Goal: Information Seeking & Learning: Learn about a topic

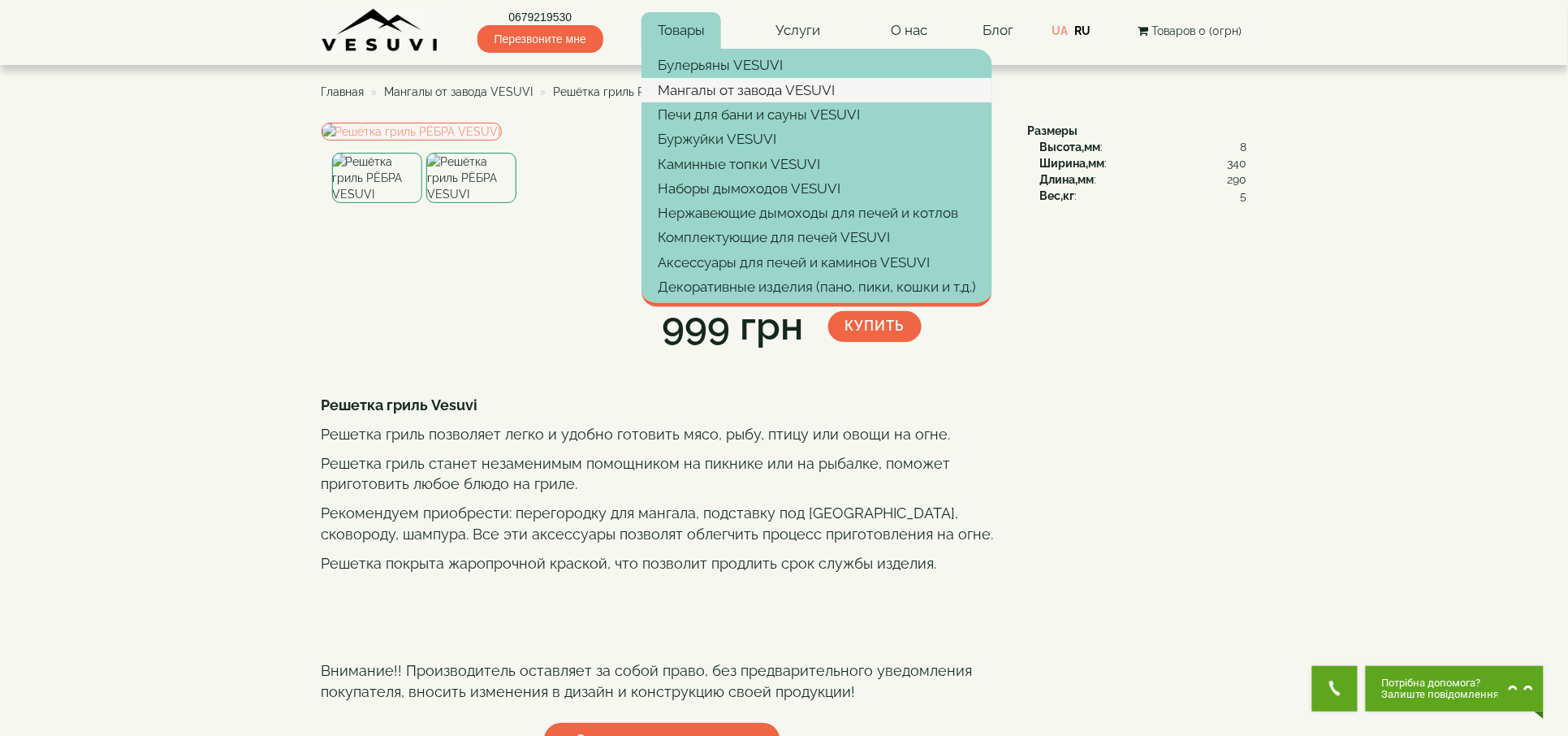
click at [708, 92] on link "Мангалы от завода VESUVI" at bounding box center [816, 90] width 350 height 24
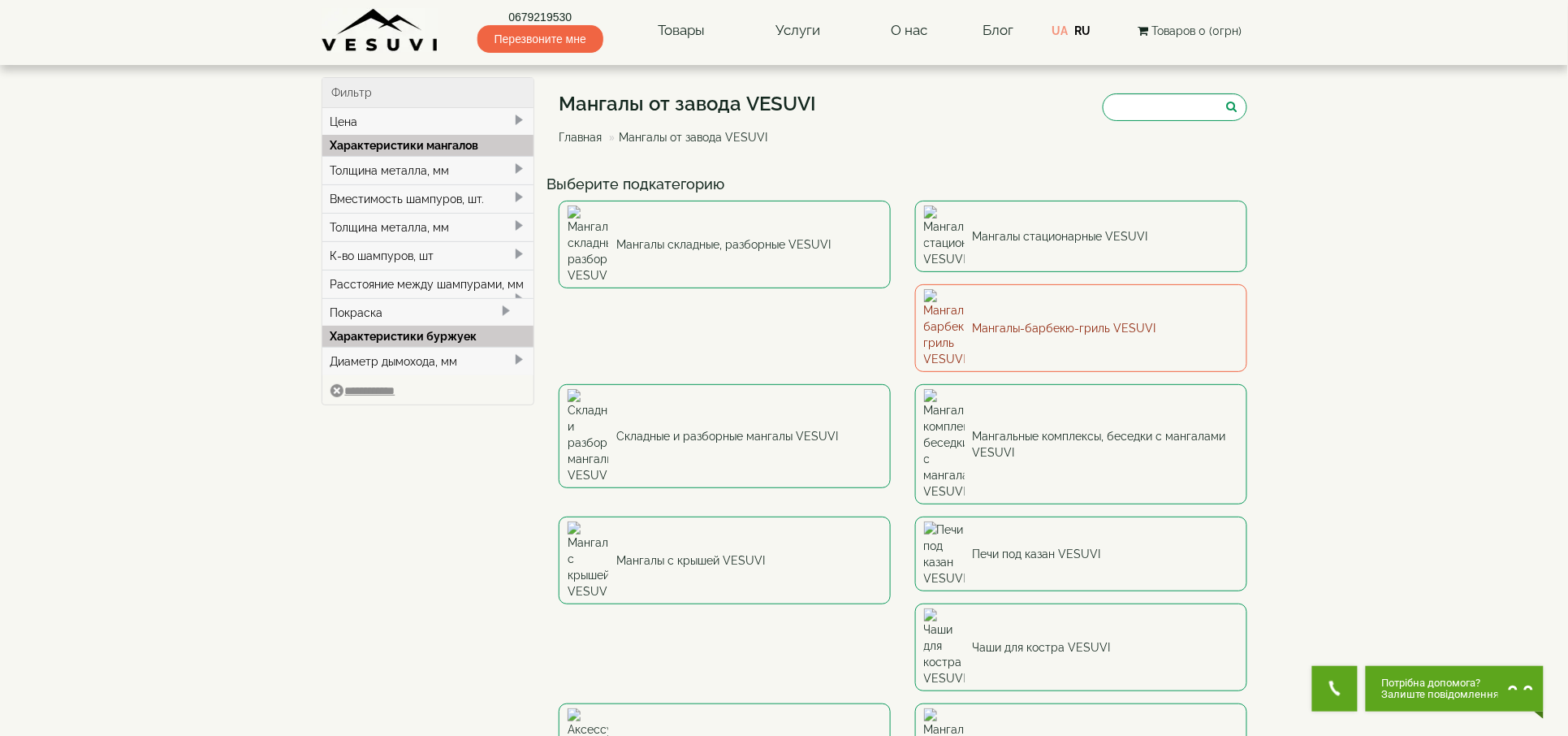
click at [916, 300] on link "Мангалы-барбекю-гриль VESUVI" at bounding box center [1082, 327] width 332 height 87
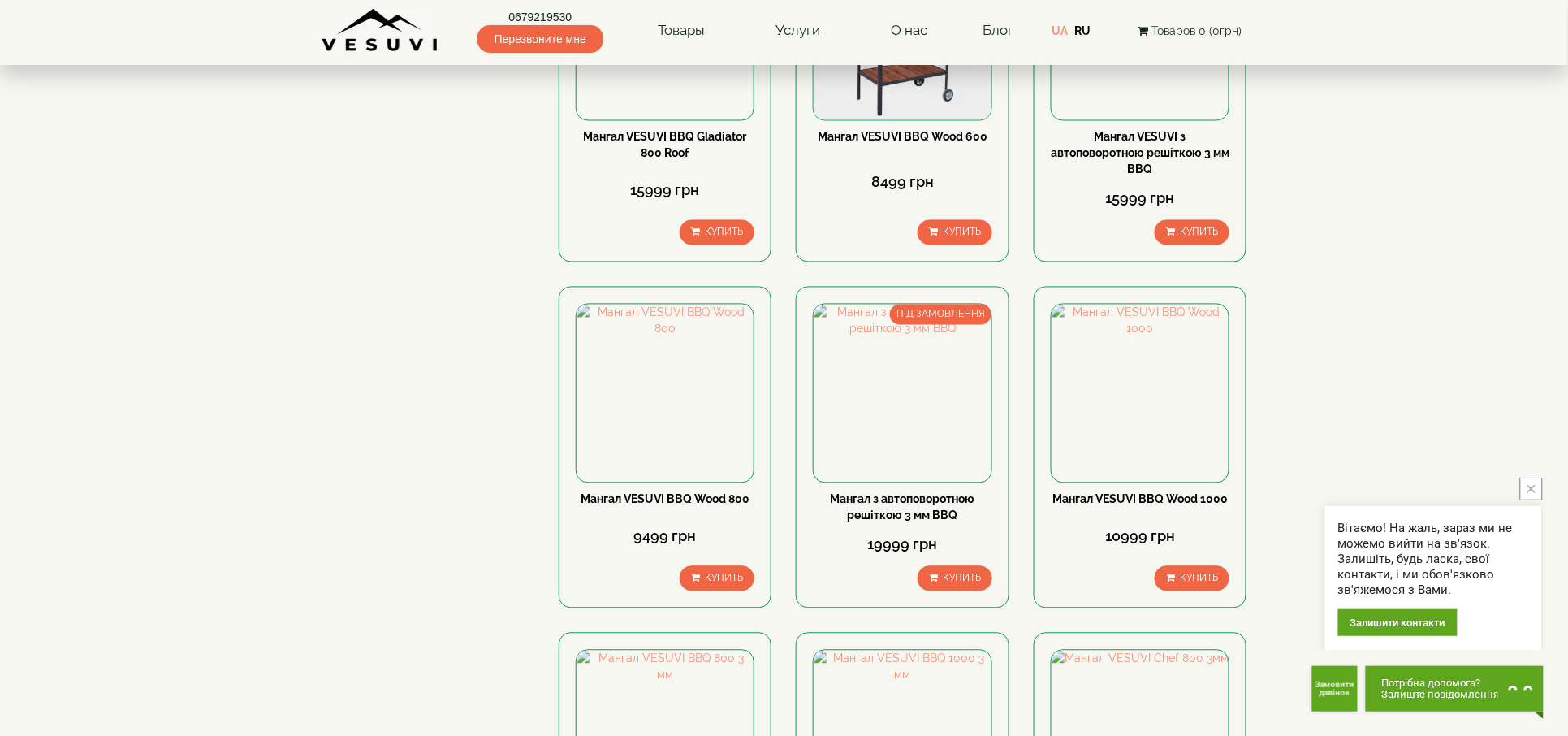
scroll to position [1191, 0]
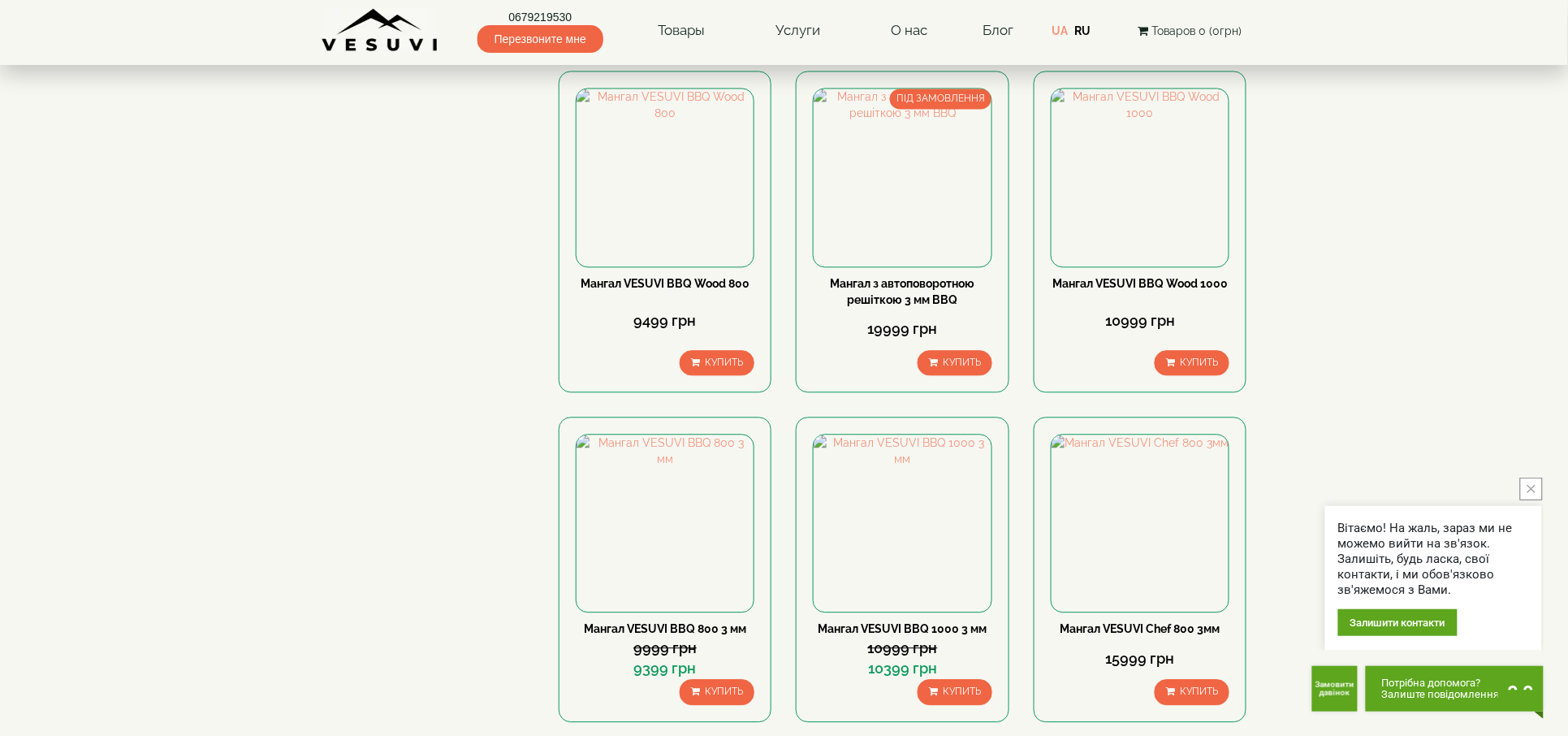
click at [1518, 229] on body "0679219530 Перезвоните мне Товары Булерьяны VESUVI Мангалы от завода VESUVI Печ…" at bounding box center [784, 243] width 1568 height 2870
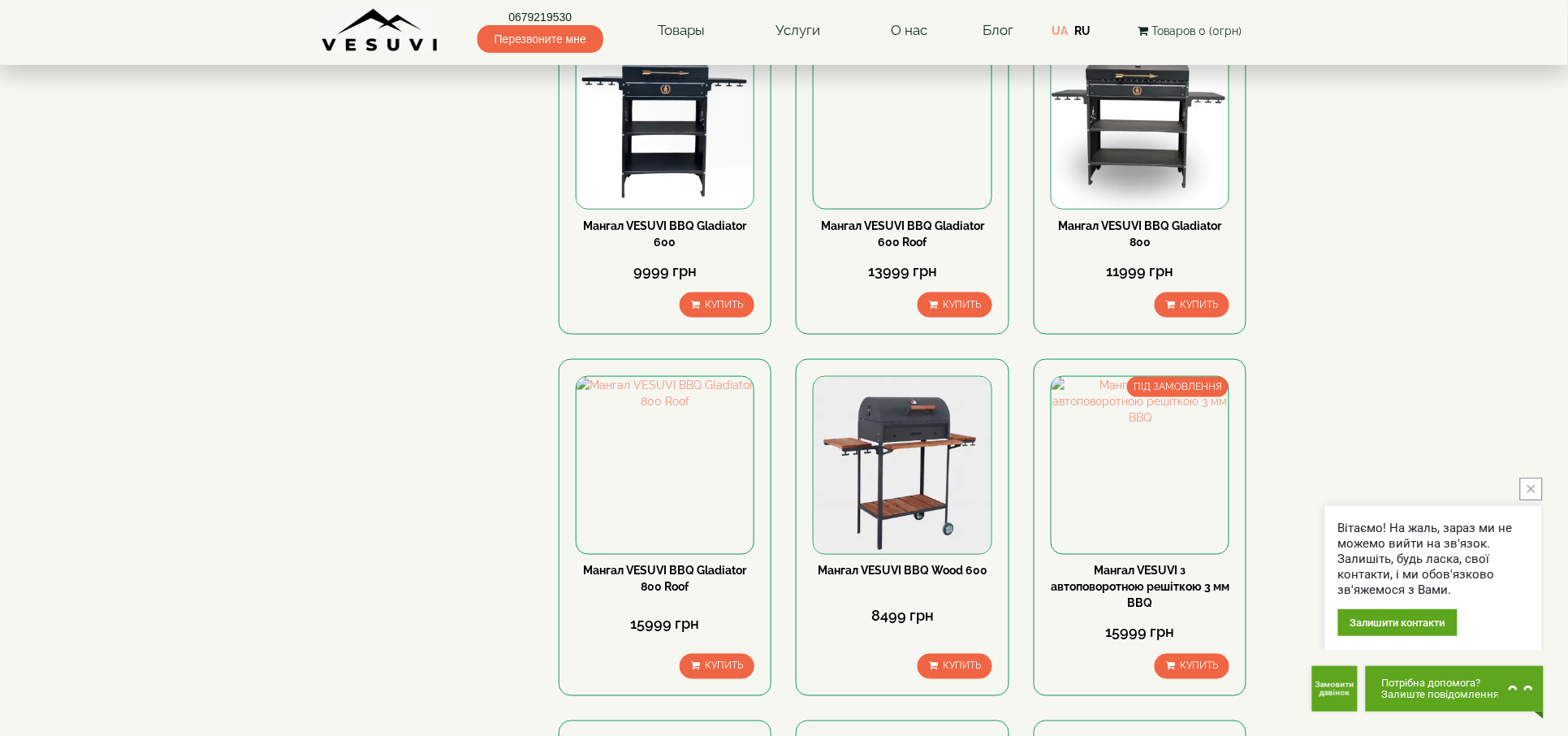
scroll to position [0, 0]
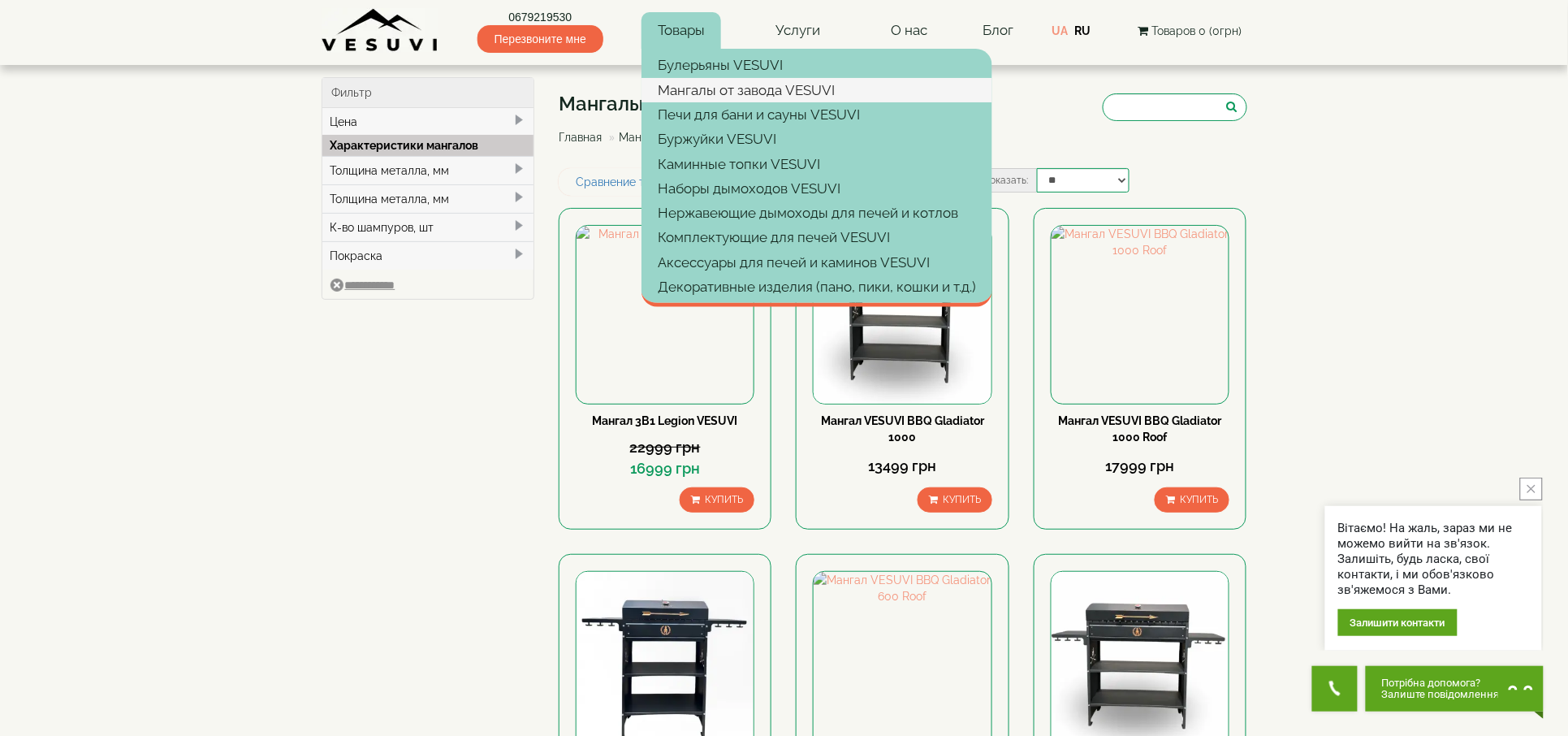
click at [709, 92] on link "Мангалы от завода VESUVI" at bounding box center [816, 90] width 350 height 24
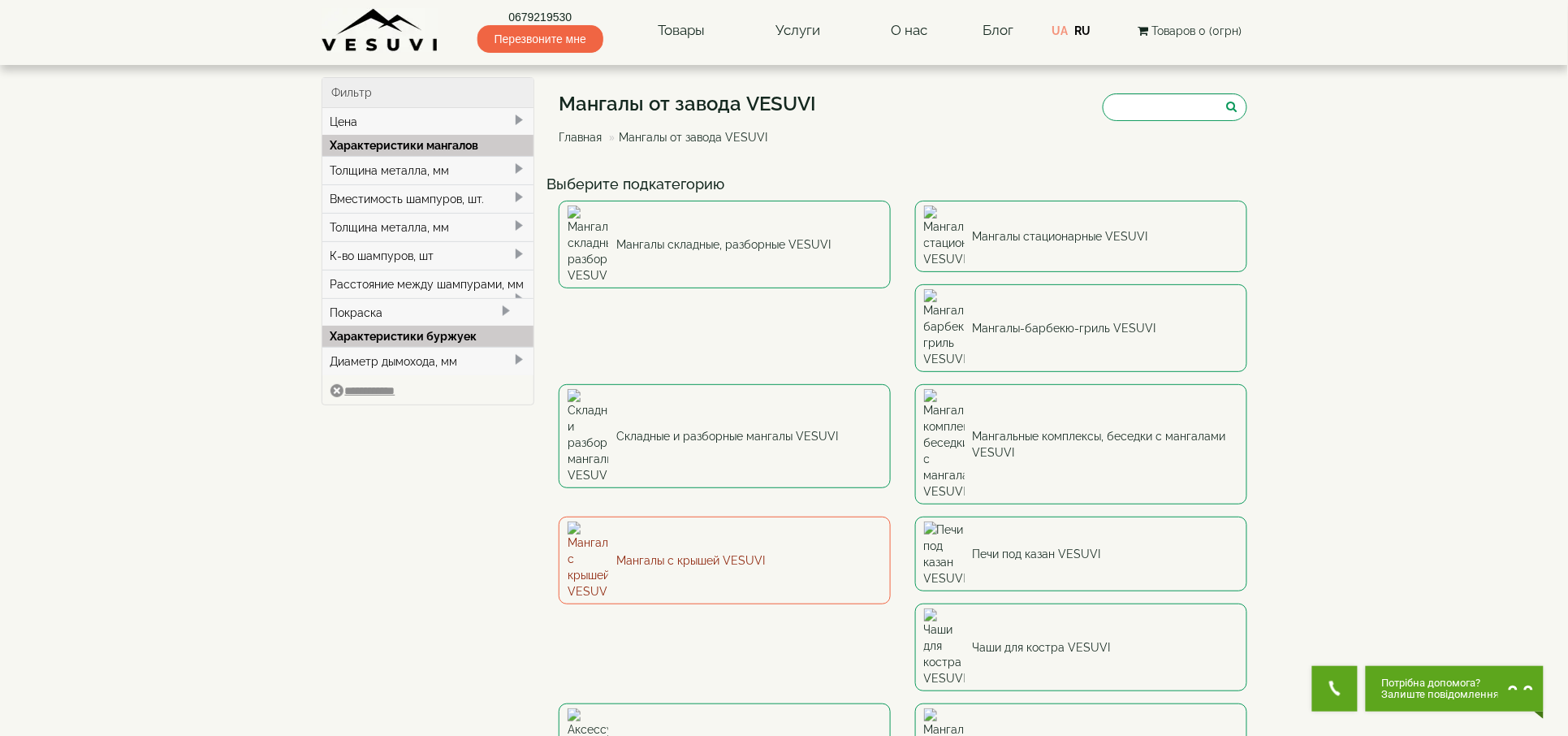
click at [608, 521] on img at bounding box center [588, 560] width 41 height 78
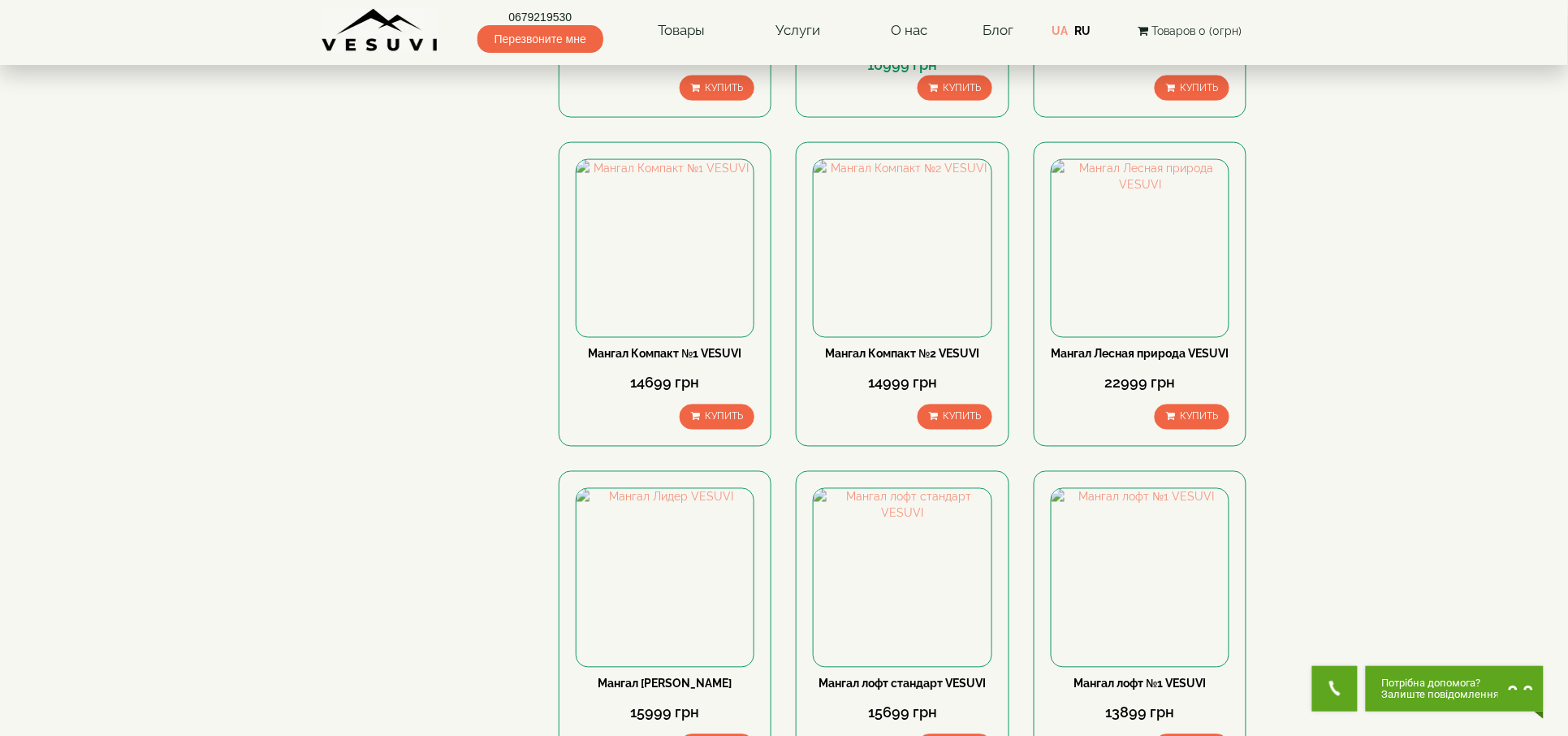
scroll to position [975, 0]
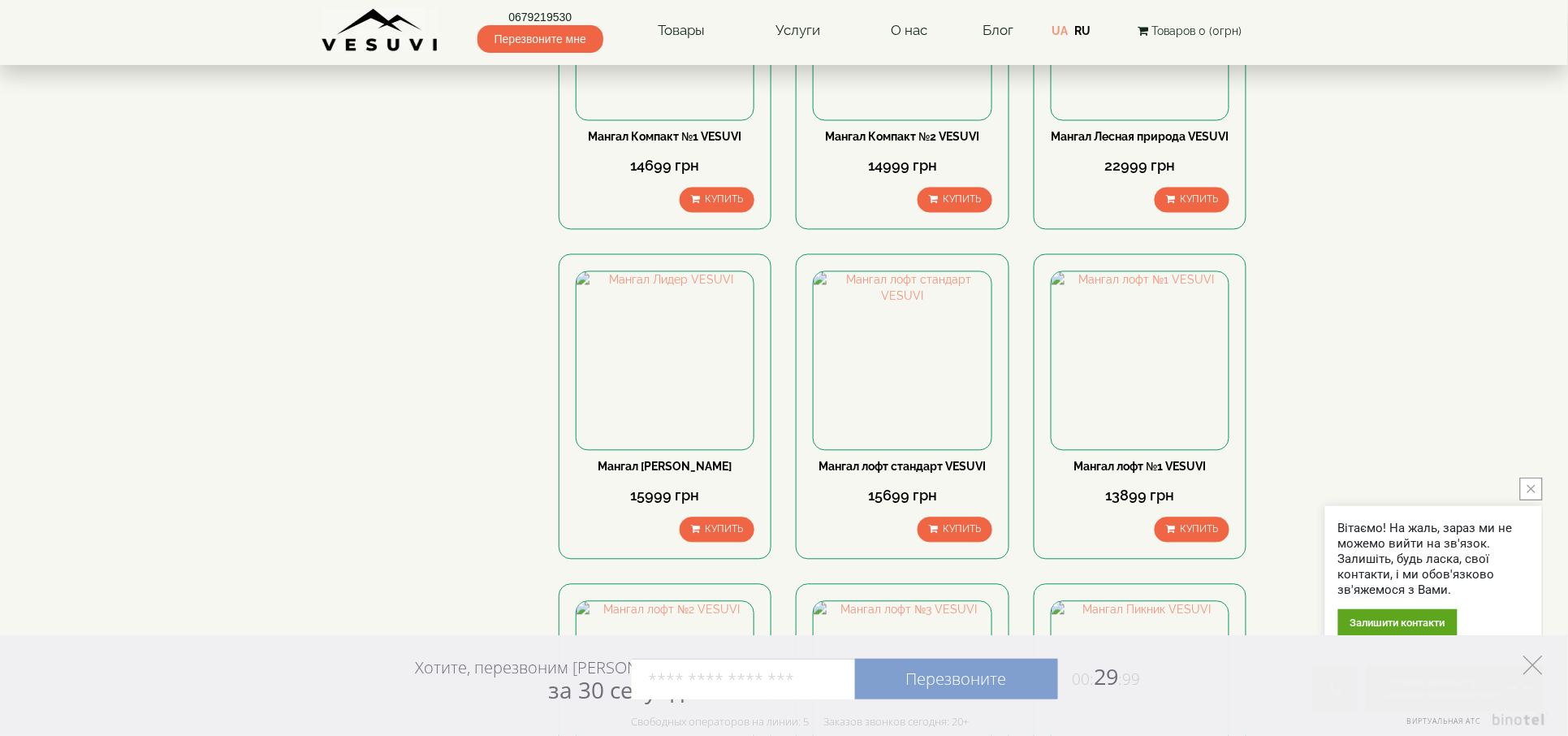
click at [1526, 666] on icon at bounding box center [1533, 665] width 20 height 20
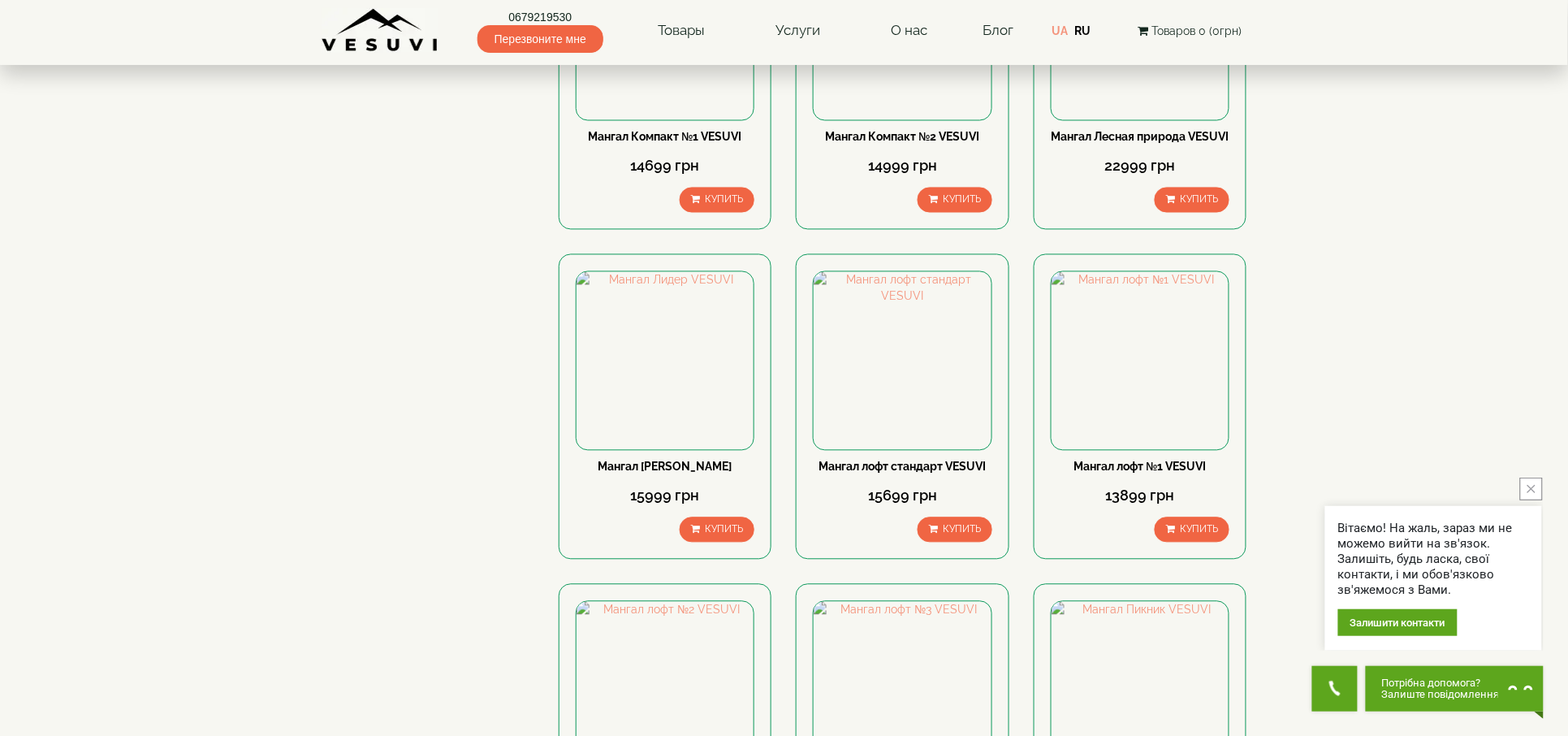
drag, startPoint x: 1526, startPoint y: 486, endPoint x: 1374, endPoint y: 492, distance: 152.1
click at [1526, 487] on button "close button" at bounding box center [1532, 489] width 22 height 23
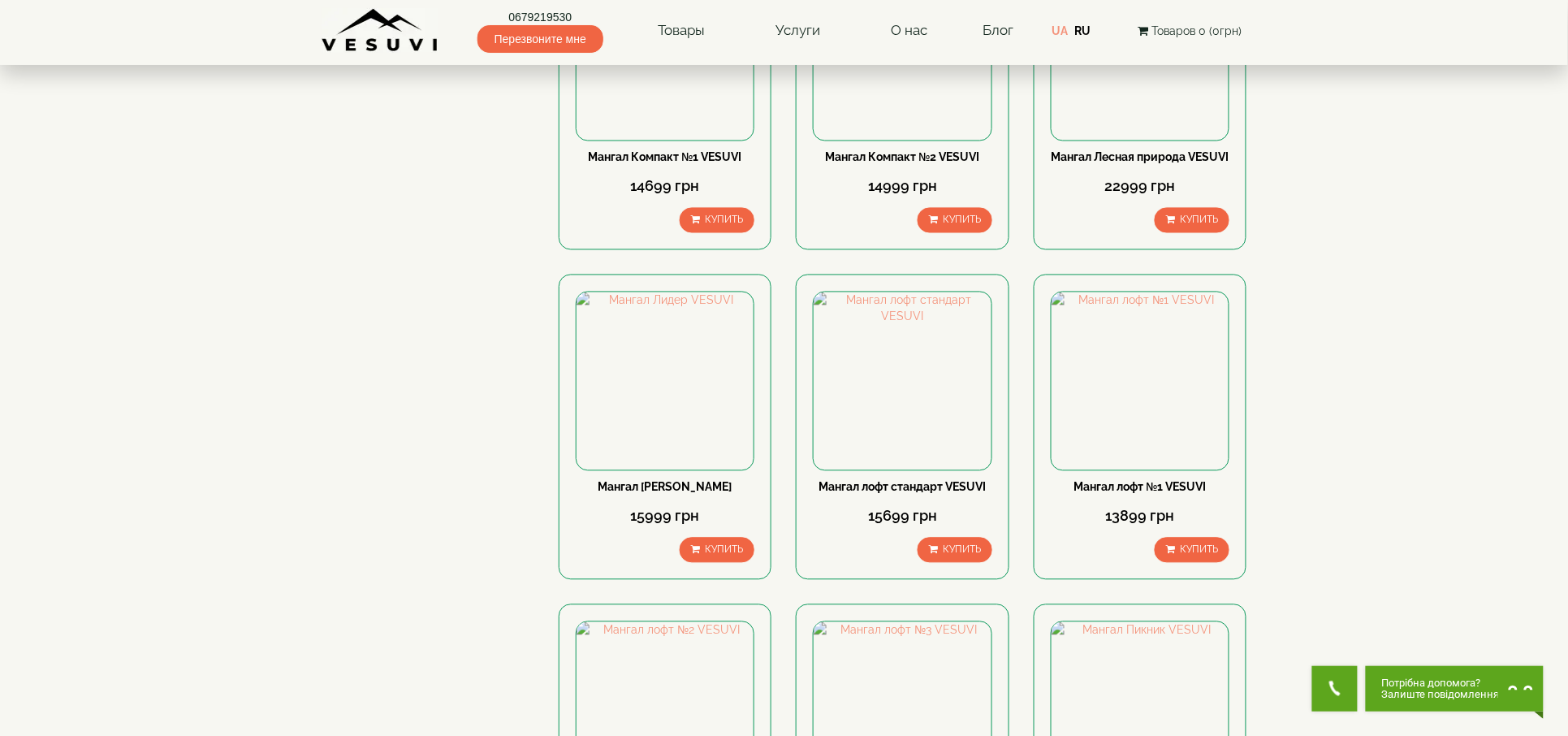
scroll to position [1083, 0]
